Goal: Download file/media

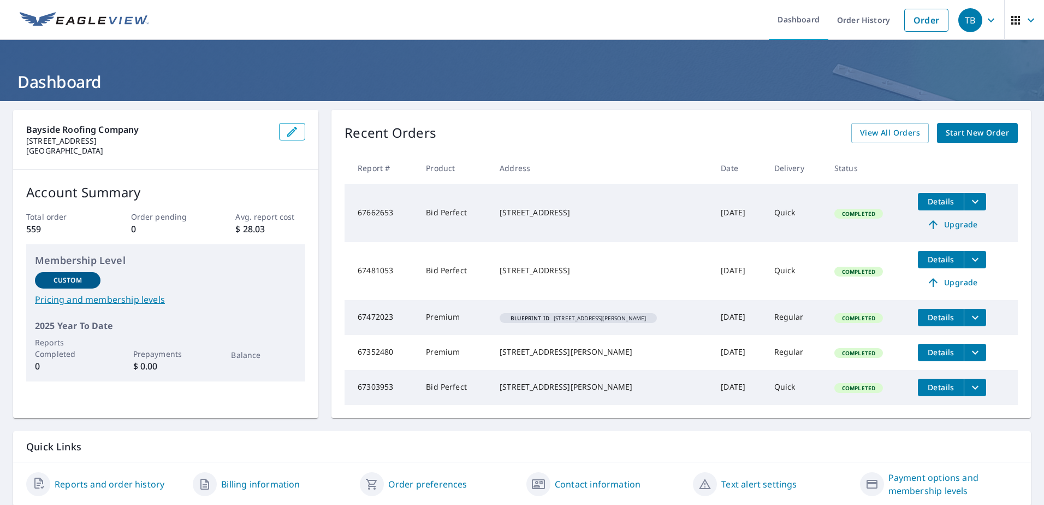
click at [969, 350] on icon "filesDropdownBtn-67352480" at bounding box center [975, 352] width 13 height 13
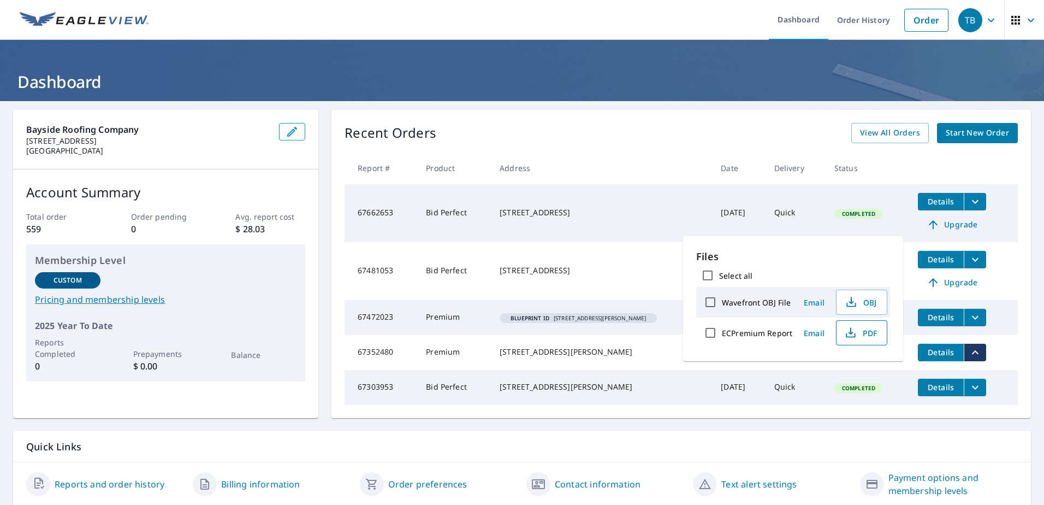
click at [866, 331] on span "PDF" at bounding box center [860, 332] width 35 height 13
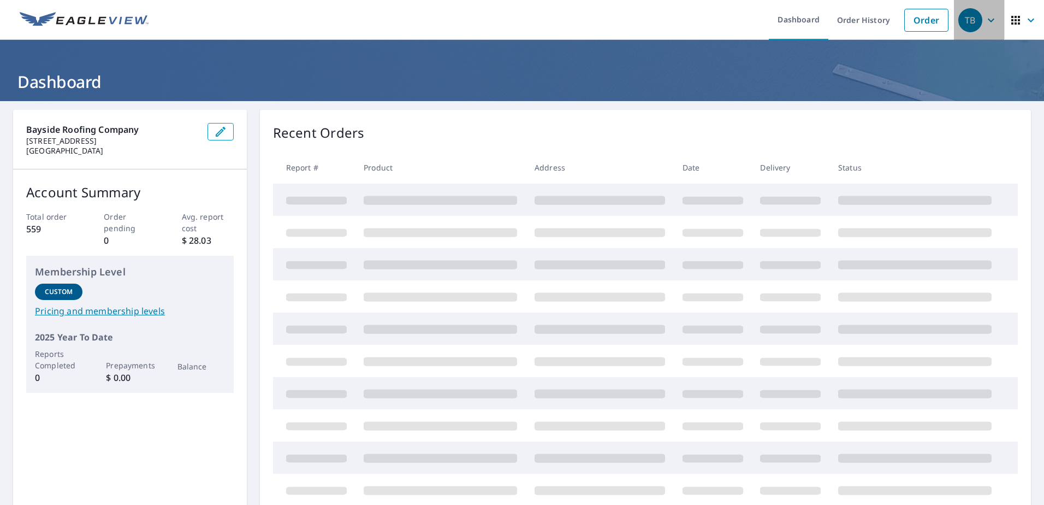
click at [988, 20] on icon "button" at bounding box center [991, 20] width 7 height 4
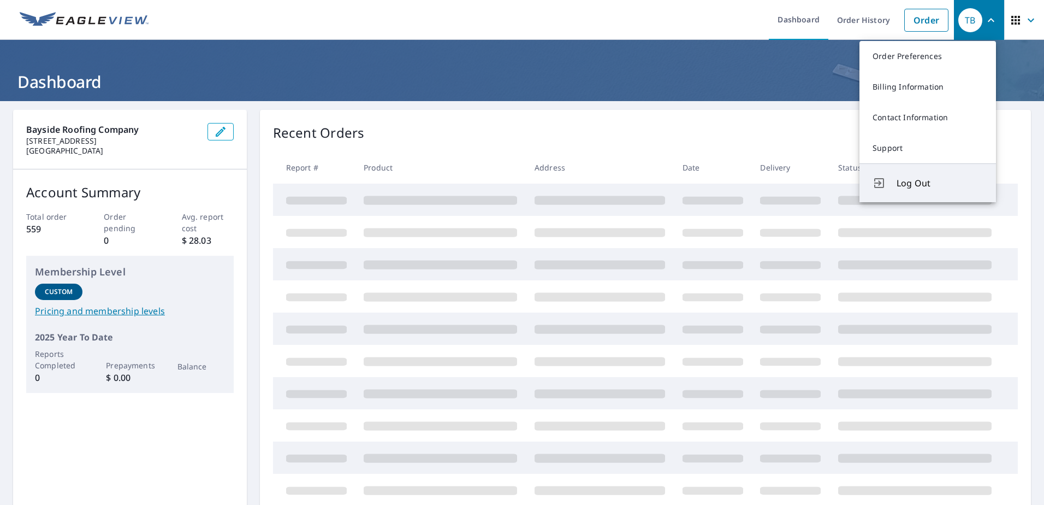
click at [917, 184] on span "Log Out" at bounding box center [940, 182] width 86 height 13
